Goal: Information Seeking & Learning: Learn about a topic

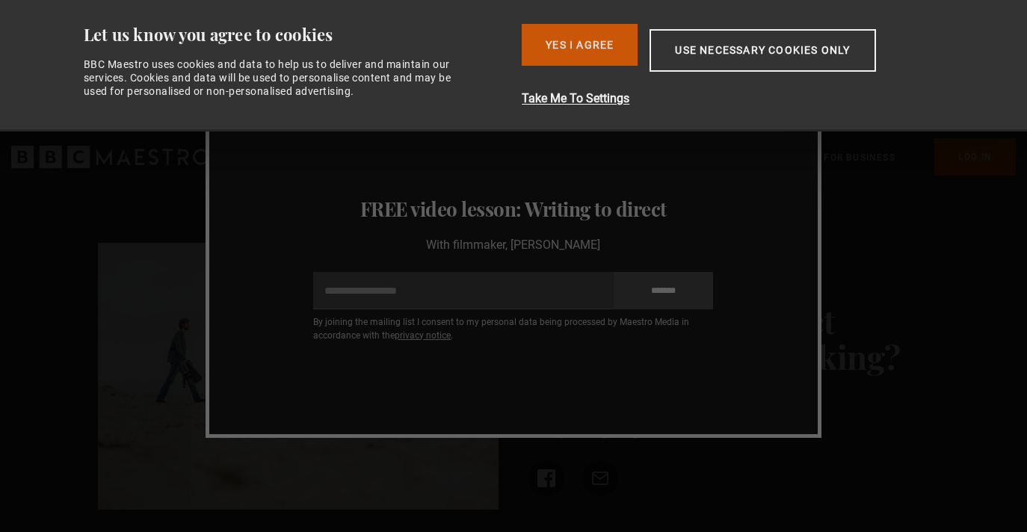
click at [553, 50] on button "Yes I Agree" at bounding box center [580, 45] width 116 height 42
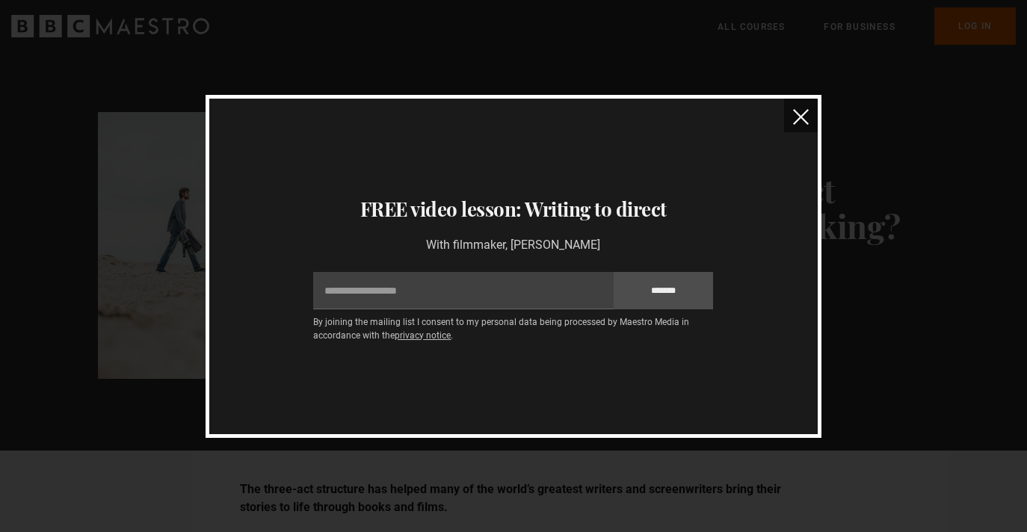
click at [799, 117] on img "close" at bounding box center [801, 117] width 16 height 16
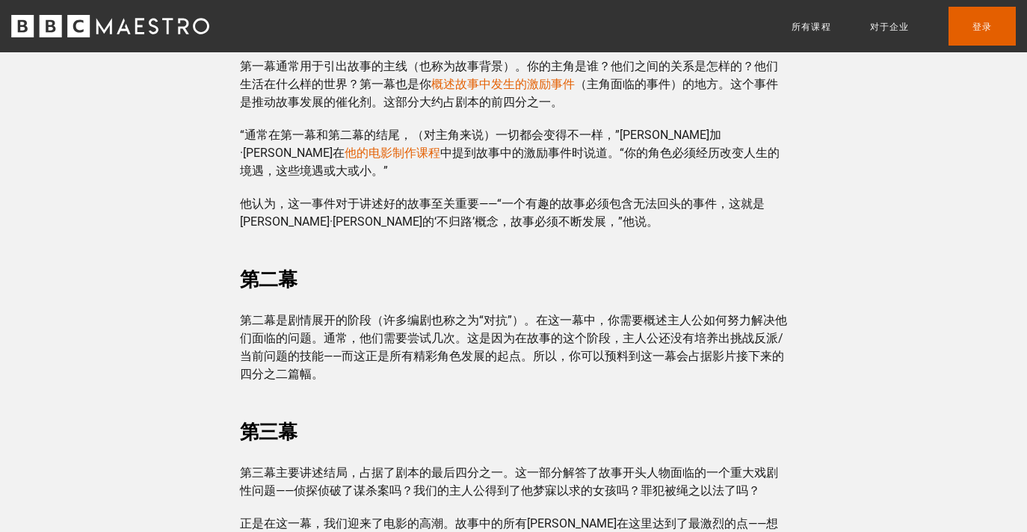
scroll to position [1063, 0]
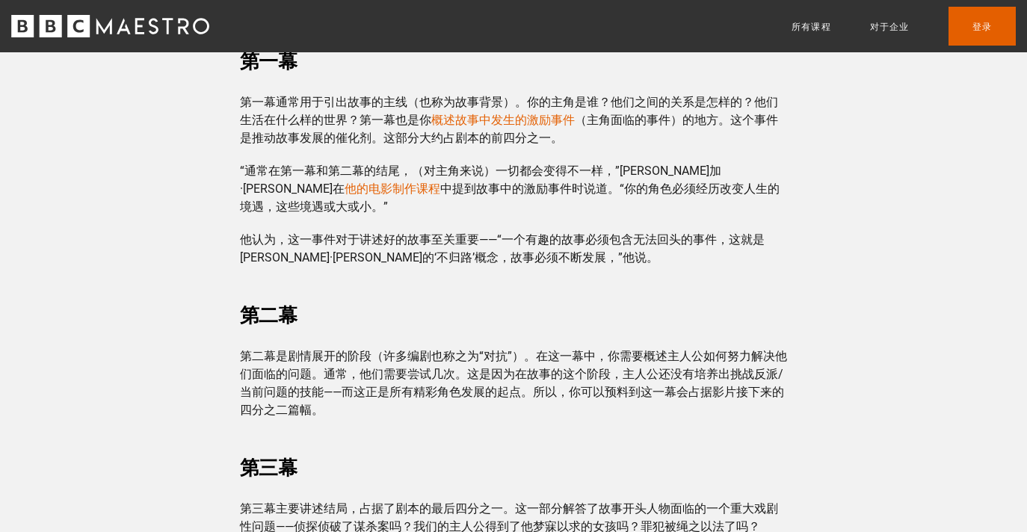
click at [633, 353] on font "第二幕是剧情展开的阶段（许多编剧也称之为“对抗”）。在这一幕中，你需要概述主人公如何努力解决他们面临的问题。通常，他们需要尝试几次。这是因为在故事的这个阶段，…" at bounding box center [513, 383] width 547 height 68
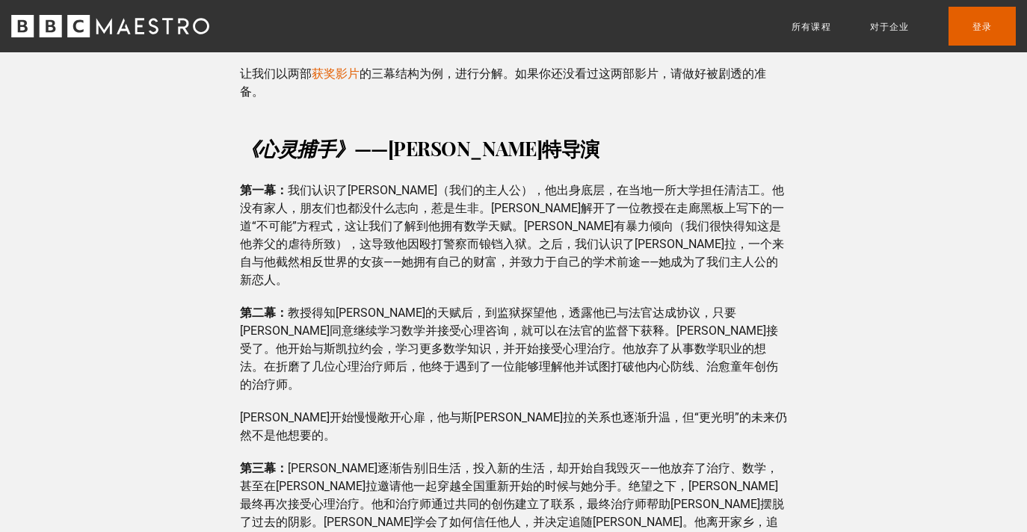
scroll to position [2056, 0]
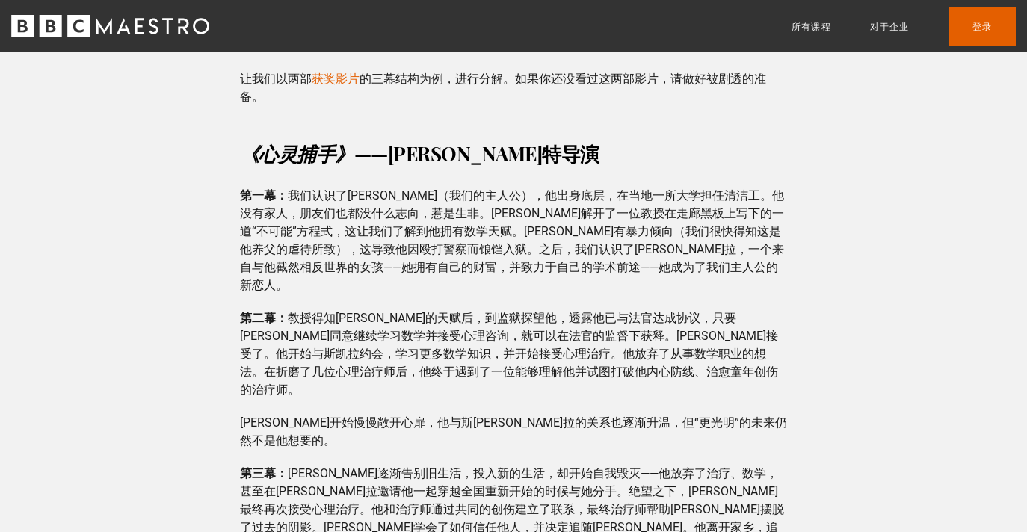
click at [623, 416] on font "[PERSON_NAME]开始慢慢敞开心扉，他与斯[PERSON_NAME]拉的关系也逐渐升温，但“更光明”的未来仍然不是他想要的。" at bounding box center [513, 432] width 547 height 32
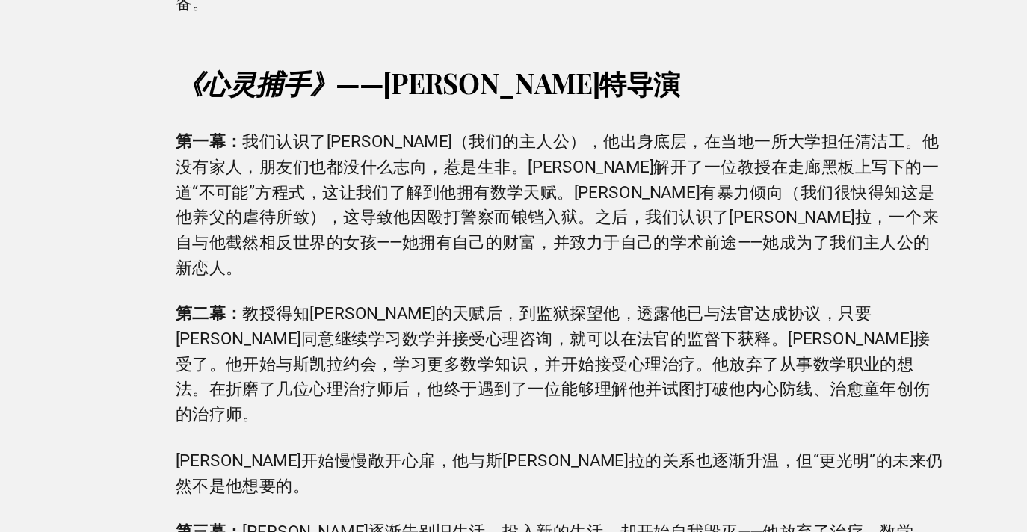
click at [381, 337] on font "教授得知[PERSON_NAME]的天赋后，到监狱探望他，透露他已与法官达成协议，只要[PERSON_NAME]同意继续学习数学并接受心理咨询，就可以在法官的…" at bounding box center [509, 354] width 538 height 86
click at [559, 310] on p "第二幕： 教授得知[PERSON_NAME]的天赋后，到监狱探望他，透露他已与法官达成协议，只要[PERSON_NAME]同意继续学习数学并接受心理咨询，就可…" at bounding box center [514, 355] width 548 height 90
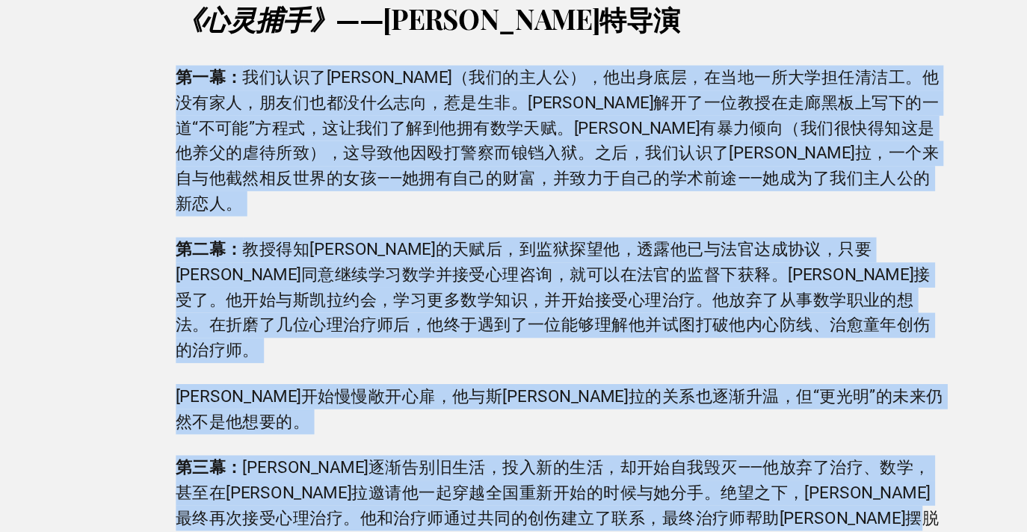
drag, startPoint x: 553, startPoint y: 457, endPoint x: 242, endPoint y: 173, distance: 420.2
copy div "lor： ipsumdo（sitame），conse，adipiscingel。seddo，eiusmodtem，inci。utlaboreetdolorem…"
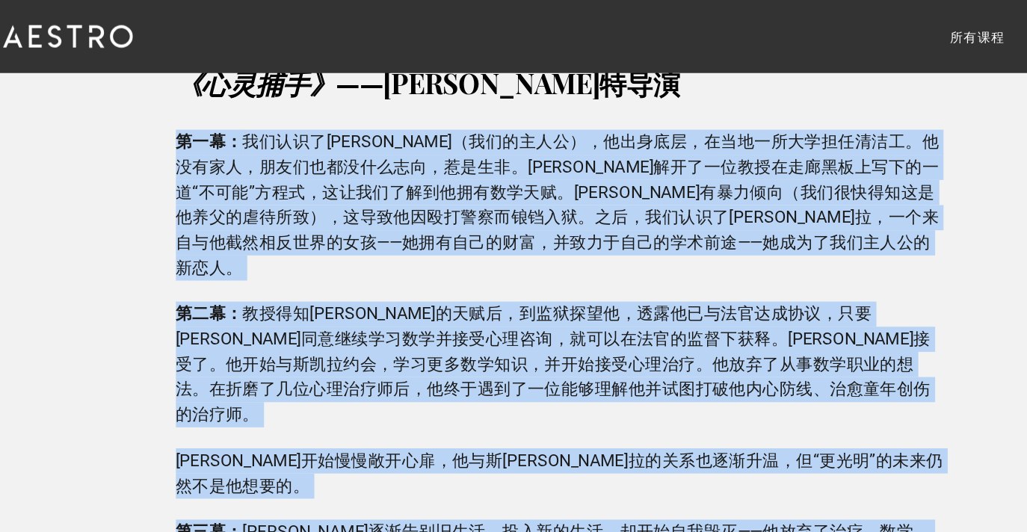
scroll to position [2148, 0]
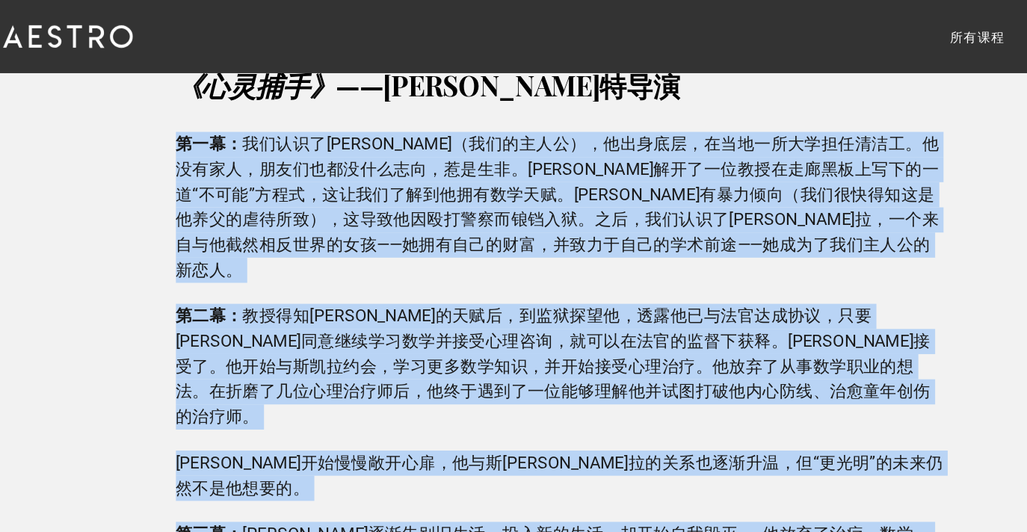
copy div "lor： ipsumdo（sitame），conse，adipiscingel。seddo，eiusmodtem，inci。utlaboreetdolorem…"
